Goal: Information Seeking & Learning: Learn about a topic

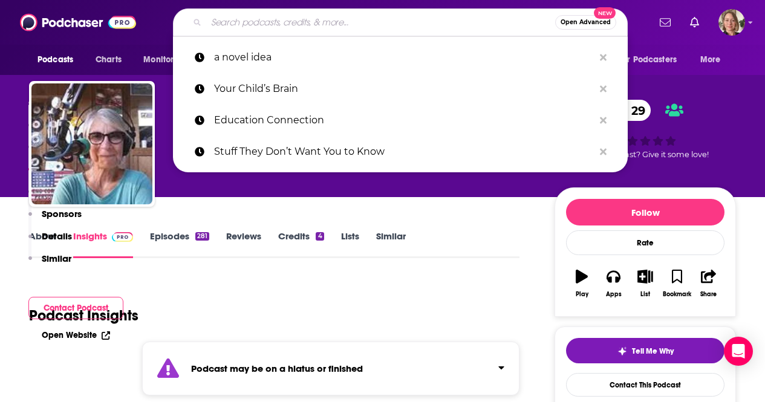
click at [286, 24] on input "Search podcasts, credits, & more..." at bounding box center [380, 22] width 349 height 19
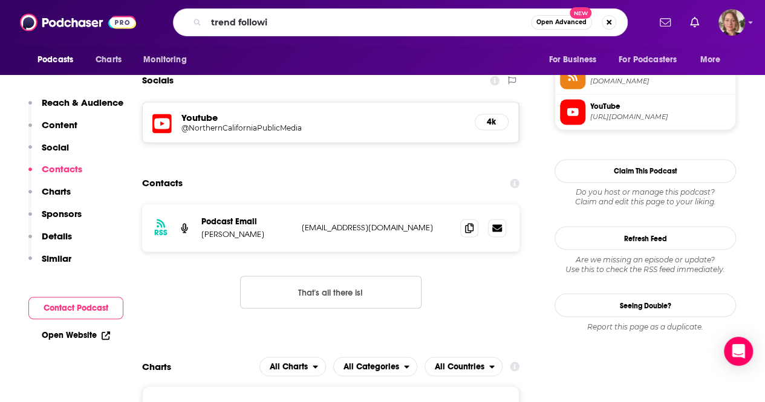
type input "trend followin"
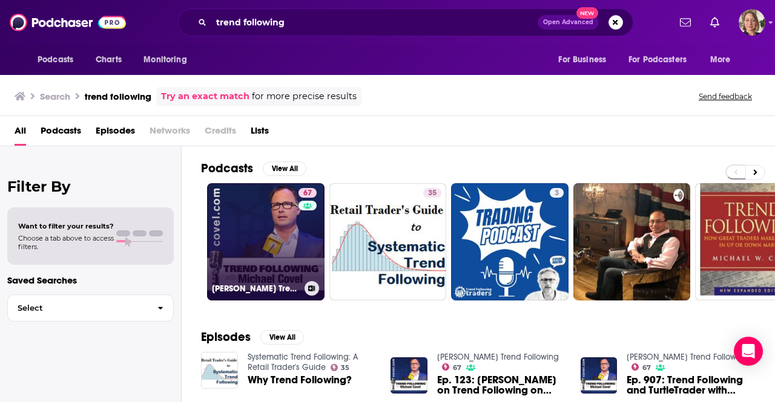
click at [264, 201] on link "67 Michael Covel's Trend Following" at bounding box center [265, 241] width 117 height 117
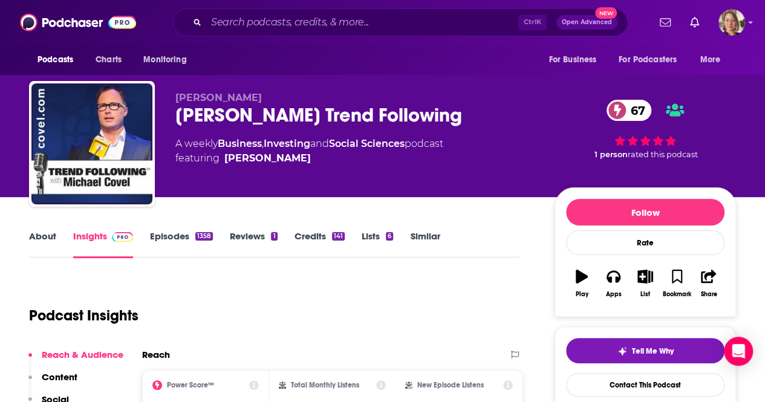
click at [48, 238] on link "About" at bounding box center [42, 245] width 27 height 28
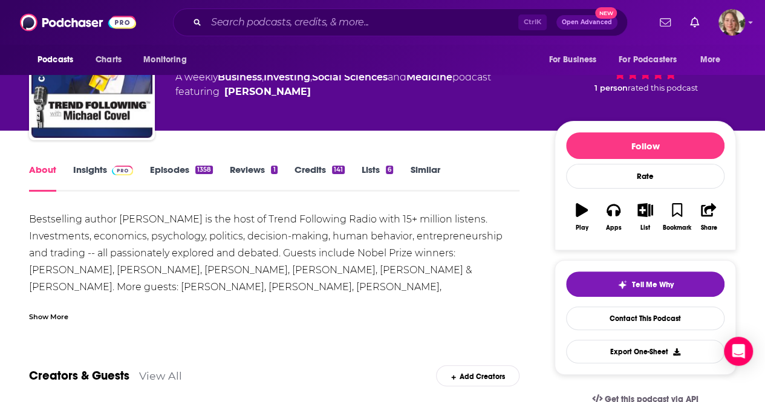
click at [62, 310] on div "Show More" at bounding box center [48, 315] width 39 height 11
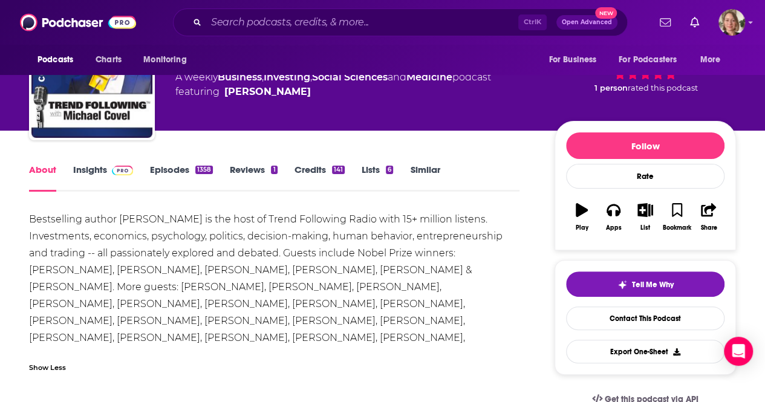
scroll to position [121, 0]
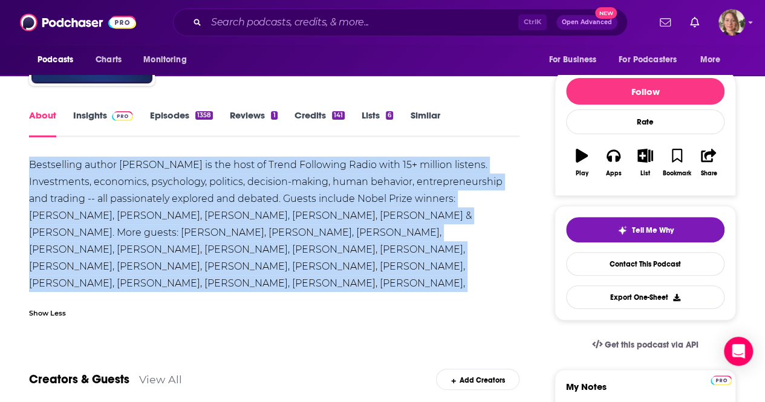
drag, startPoint x: 460, startPoint y: 285, endPoint x: 17, endPoint y: 155, distance: 462.2
copy div "Bestselling author Michael Covel is the host of Trend Following Radio with 15+ …"
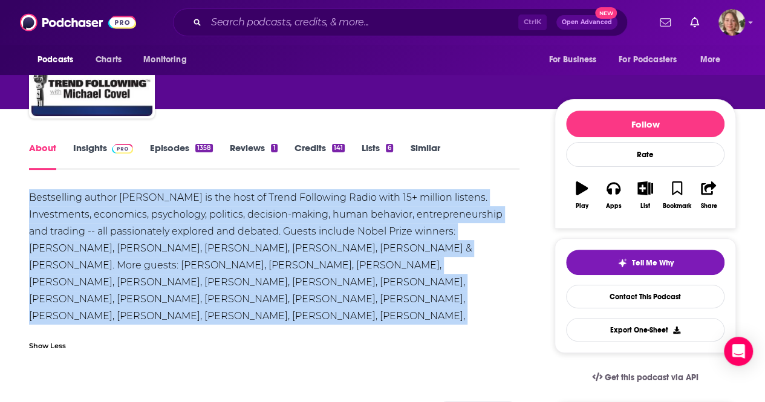
scroll to position [0, 0]
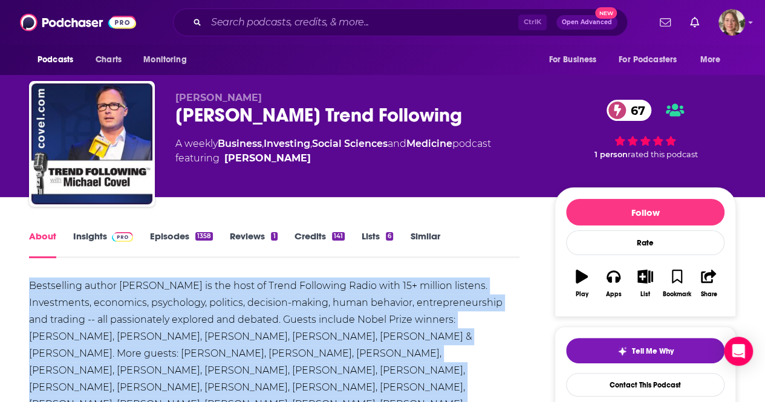
click at [91, 232] on link "Insights" at bounding box center [103, 245] width 60 height 28
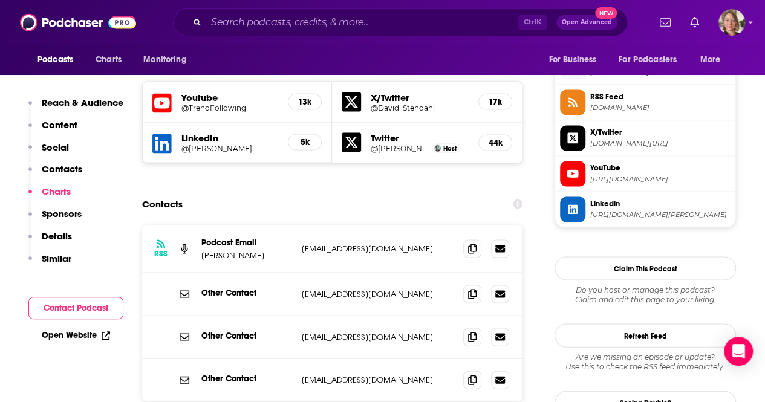
scroll to position [1392, 0]
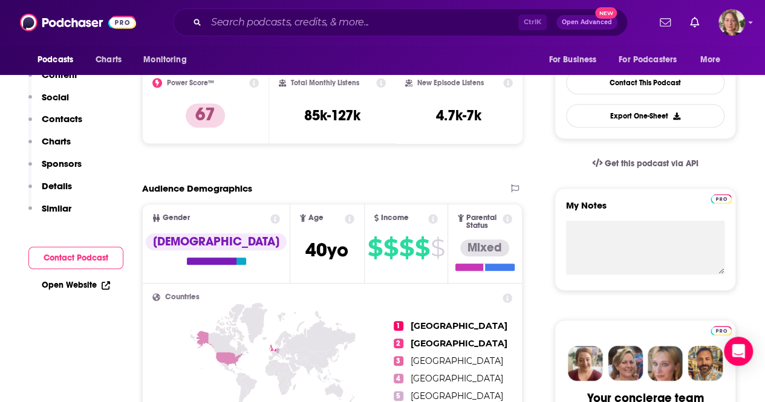
scroll to position [0, 0]
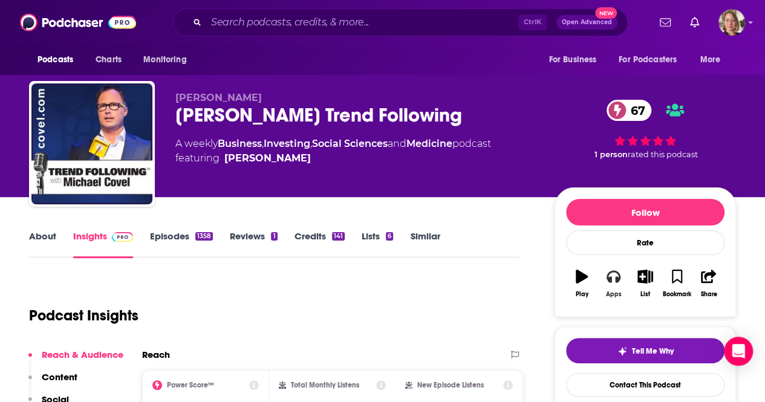
click at [619, 281] on icon "button" at bounding box center [613, 276] width 13 height 13
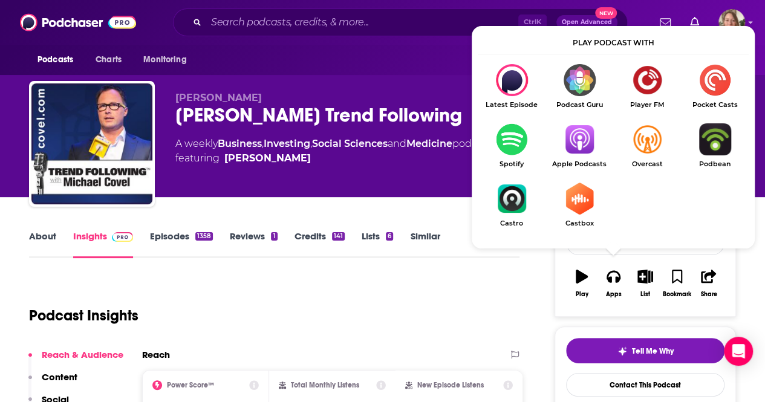
click at [585, 125] on img "Show Listen On dropdown" at bounding box center [580, 139] width 68 height 32
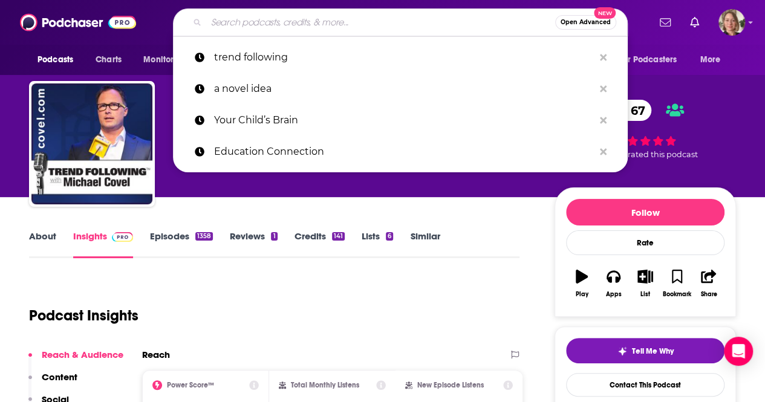
click at [317, 20] on input "Search podcasts, credits, & more..." at bounding box center [380, 22] width 349 height 19
paste input "ScaleX™ Insider Podcast"
type input "ScaleX™ Insider Podcast"
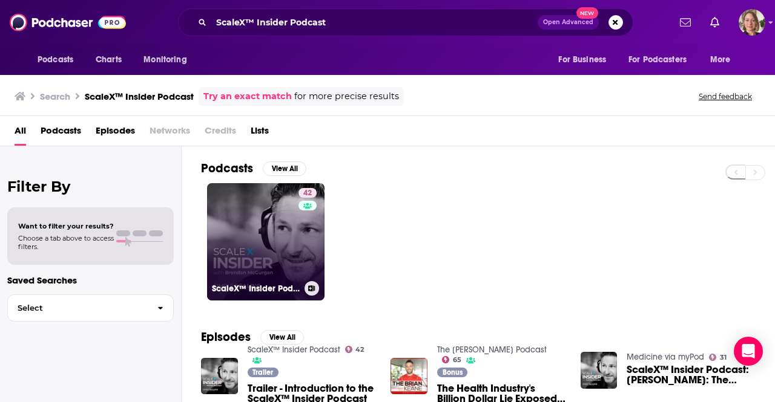
click at [256, 256] on link "42 ScaleX™ Insider Podcast" at bounding box center [265, 241] width 117 height 117
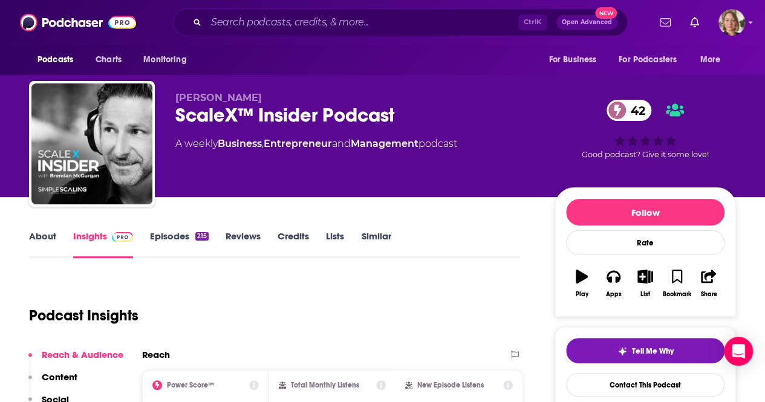
click at [46, 237] on link "About" at bounding box center [42, 245] width 27 height 28
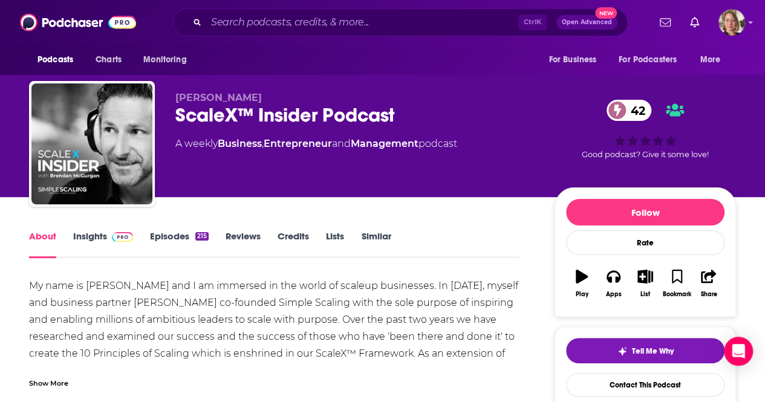
scroll to position [61, 0]
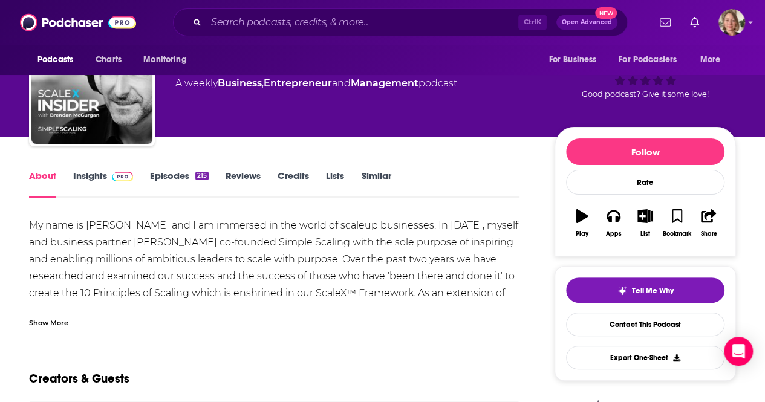
click at [47, 323] on div "Show More" at bounding box center [48, 321] width 39 height 11
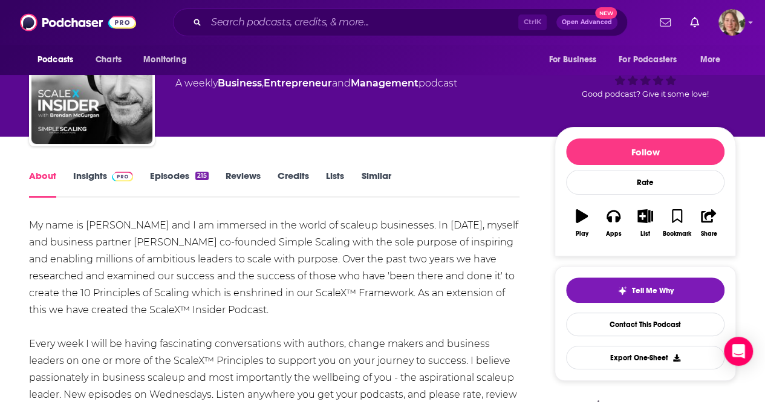
scroll to position [182, 0]
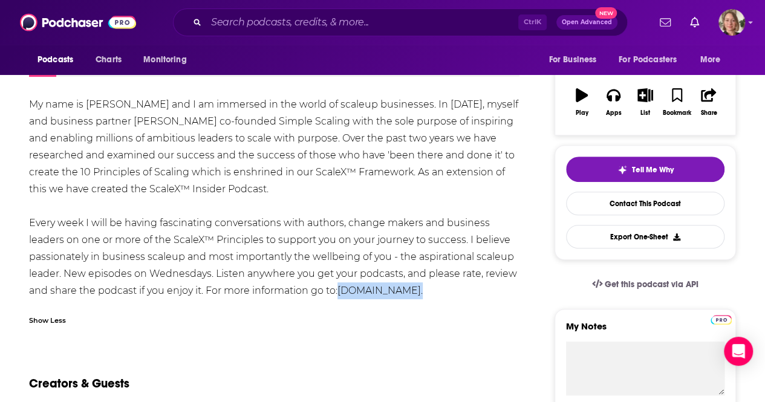
drag, startPoint x: 468, startPoint y: 291, endPoint x: 293, endPoint y: 290, distance: 175.5
click at [319, 286] on div "My name is Brendan McGurgan and I am immersed in the world of scaleup businesse…" at bounding box center [274, 197] width 491 height 203
click at [235, 301] on div "My name is Brendan McGurgan and I am immersed in the world of scaleup businesse…" at bounding box center [274, 214] width 491 height 237
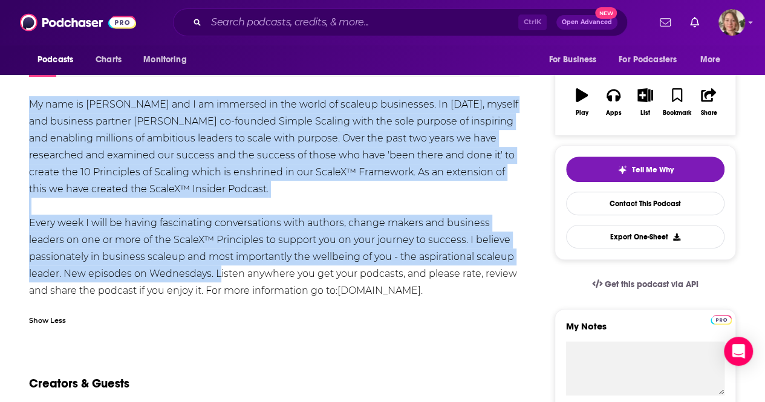
drag, startPoint x: 212, startPoint y: 276, endPoint x: 15, endPoint y: 107, distance: 259.2
copy div "My name is Brendan McGurgan and I am immersed in the world of scaleup businesse…"
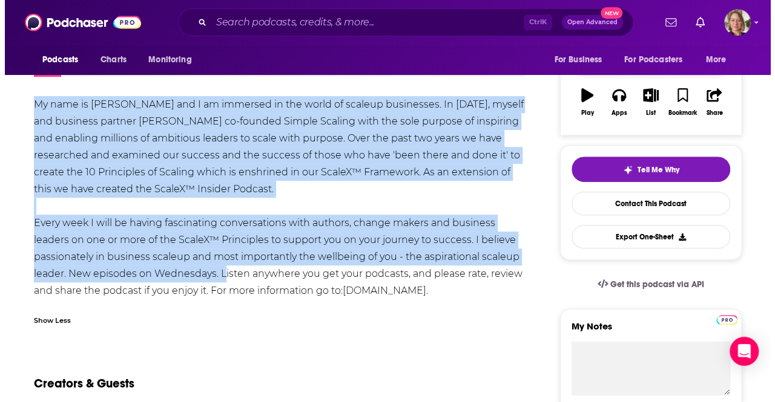
scroll to position [0, 0]
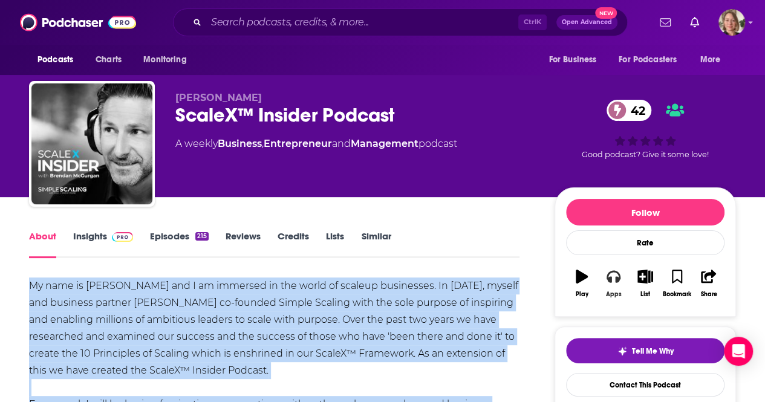
click at [611, 287] on button "Apps" at bounding box center [613, 284] width 31 height 44
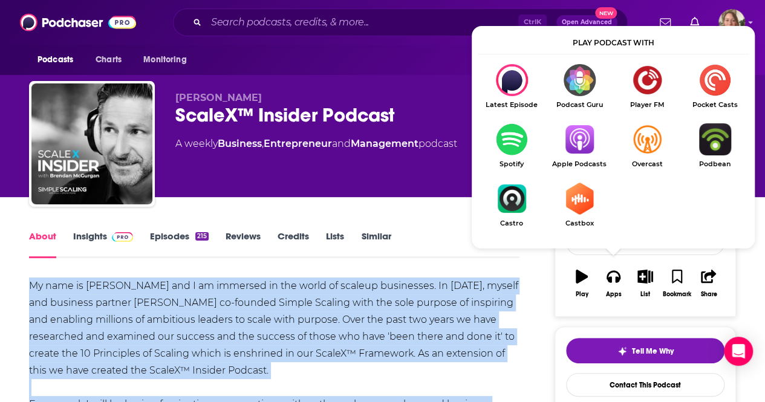
click at [587, 159] on link "Apple Podcasts" at bounding box center [580, 145] width 68 height 45
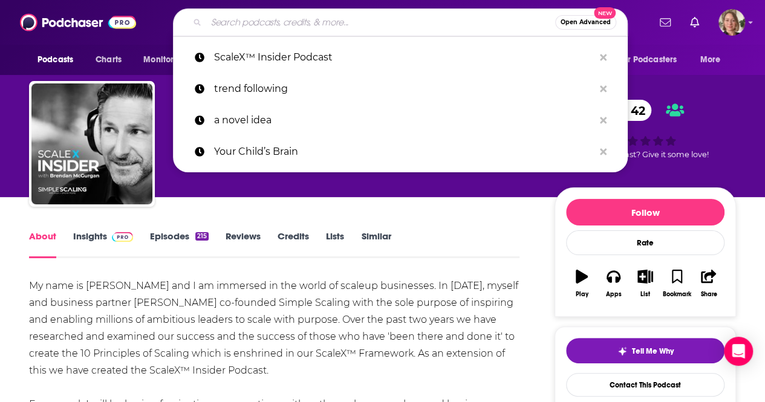
click at [310, 18] on input "Search podcasts, credits, & more..." at bounding box center [380, 22] width 349 height 19
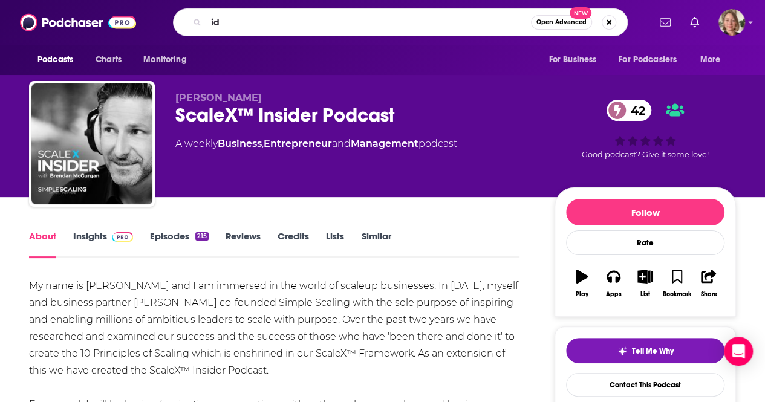
click at [343, 31] on div "id Open Advanced New" at bounding box center [400, 22] width 455 height 28
click at [330, 18] on input "id" at bounding box center [368, 22] width 325 height 19
type input "storytelling clubhouse"
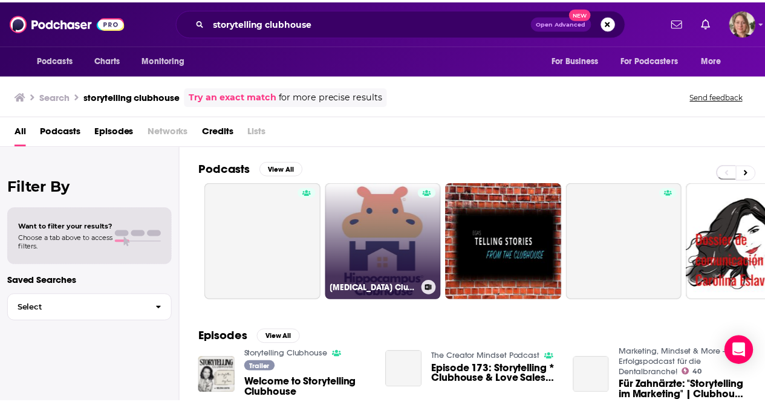
scroll to position [61, 0]
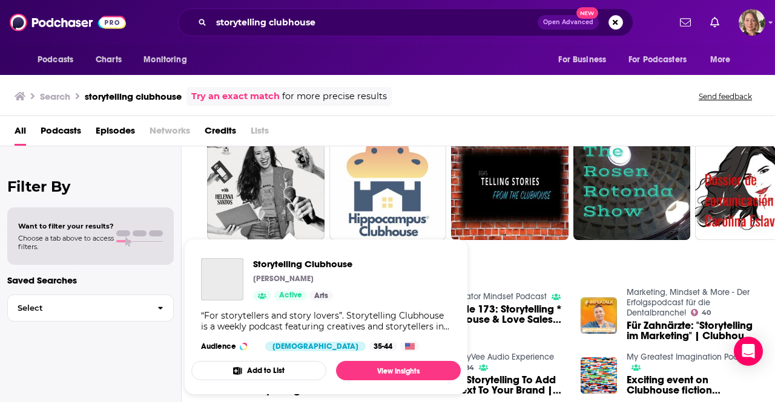
click at [313, 292] on link "Arts" at bounding box center [321, 296] width 24 height 10
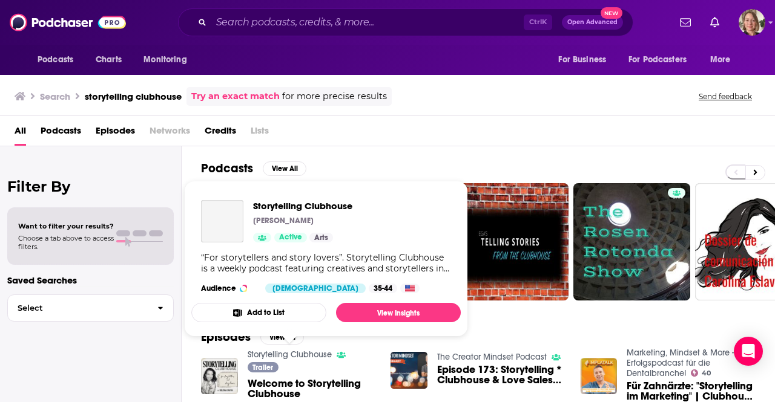
click at [307, 353] on link "Storytelling Clubhouse" at bounding box center [289, 355] width 84 height 10
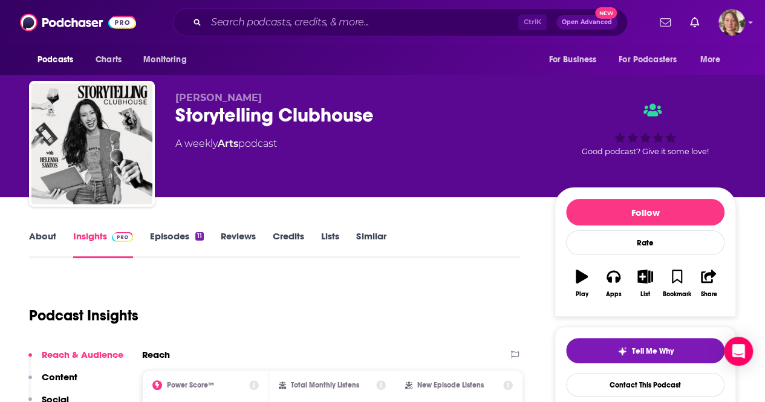
click at [41, 237] on link "About" at bounding box center [42, 245] width 27 height 28
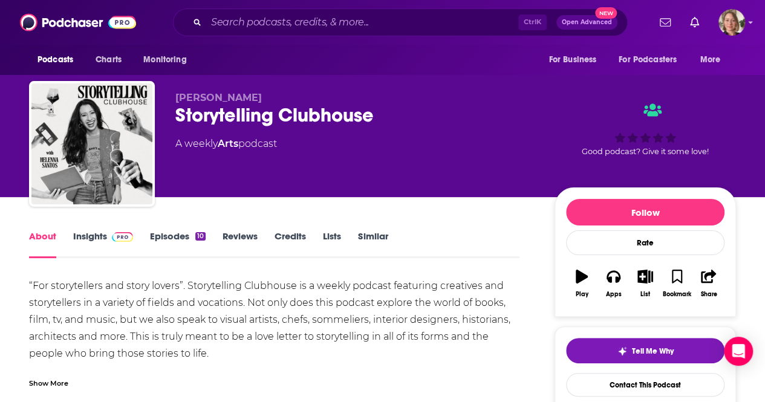
scroll to position [1, 0]
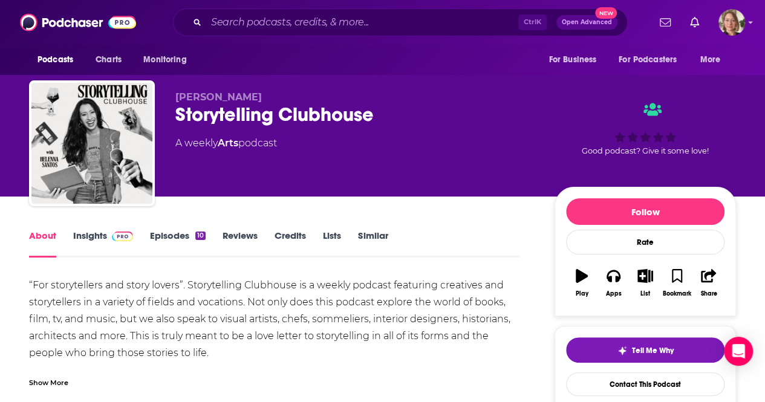
click at [54, 376] on div "Show More" at bounding box center [48, 381] width 39 height 11
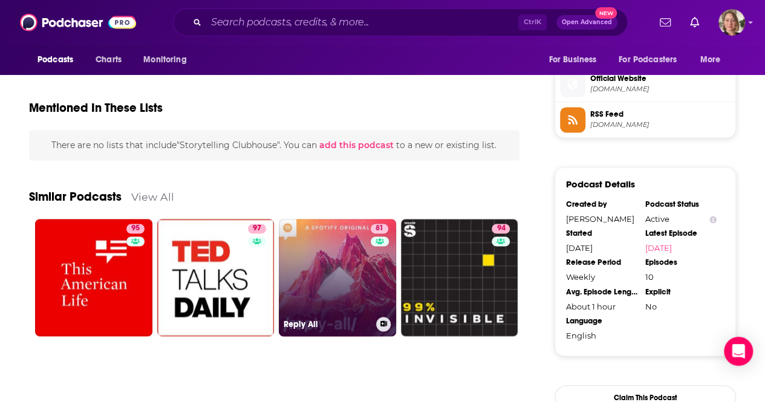
scroll to position [908, 0]
